Goal: Task Accomplishment & Management: Complete application form

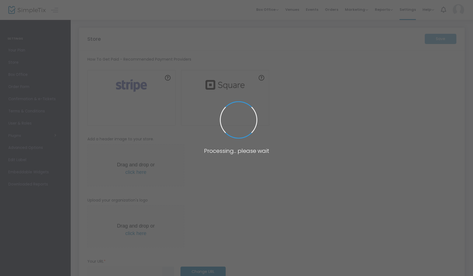
type input "[URL]"
radio input "false"
radio input "true"
type input "Shake House Promotions"
type input "4036205013"
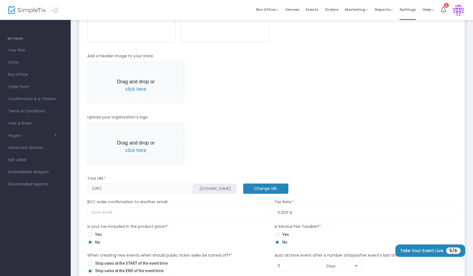
scroll to position [111, 0]
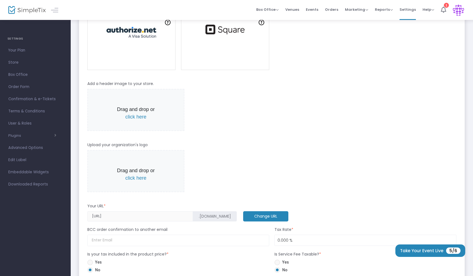
click at [133, 120] on span "click here" at bounding box center [135, 117] width 21 height 6
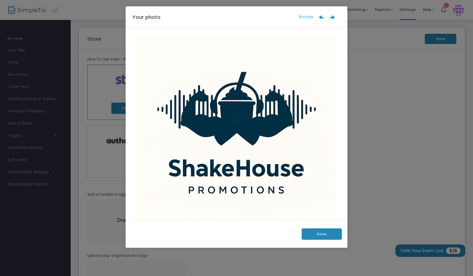
click at [320, 237] on button "Done" at bounding box center [321, 234] width 40 height 11
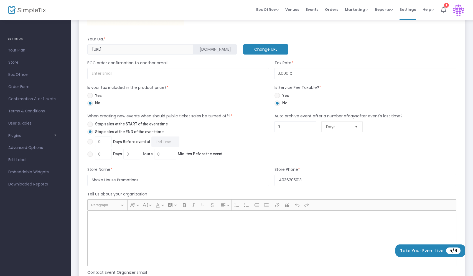
scroll to position [489, 0]
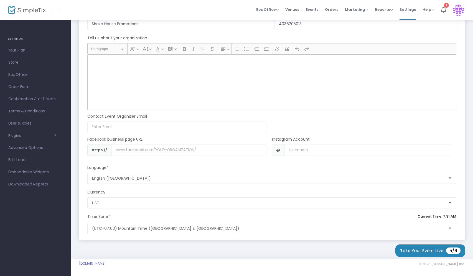
click at [141, 66] on div "Rich Text Editor, main" at bounding box center [271, 82] width 369 height 55
click at [185, 39] on div "Tell us about your organization" at bounding box center [271, 39] width 374 height 8
click at [121, 72] on div "Rich Text Editor, main" at bounding box center [271, 82] width 369 height 55
drag, startPoint x: 110, startPoint y: 65, endPoint x: 107, endPoint y: 63, distance: 3.6
click at [110, 65] on div "Rich Text Editor, main" at bounding box center [271, 82] width 369 height 55
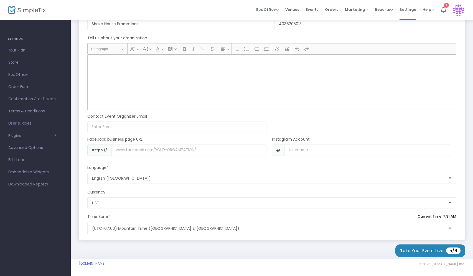
click at [106, 63] on p "Rich Text Editor, main" at bounding box center [272, 61] width 364 height 6
click at [200, 78] on div "Rich Text Editor, main" at bounding box center [271, 82] width 369 height 55
drag, startPoint x: 200, startPoint y: 78, endPoint x: 163, endPoint y: 78, distance: 36.8
click at [163, 78] on div "Rich Text Editor, main" at bounding box center [271, 82] width 369 height 55
drag, startPoint x: 153, startPoint y: 76, endPoint x: 127, endPoint y: 64, distance: 28.9
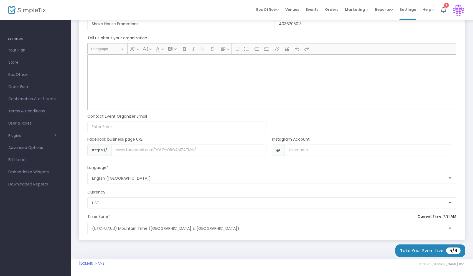
click at [145, 73] on div "Rich Text Editor, main" at bounding box center [271, 82] width 369 height 55
click at [121, 63] on p "Rich Text Editor, main" at bounding box center [272, 61] width 364 height 6
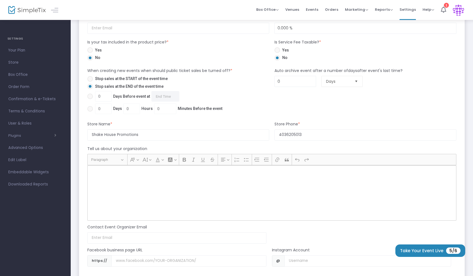
scroll to position [267, 0]
